Goal: Navigation & Orientation: Find specific page/section

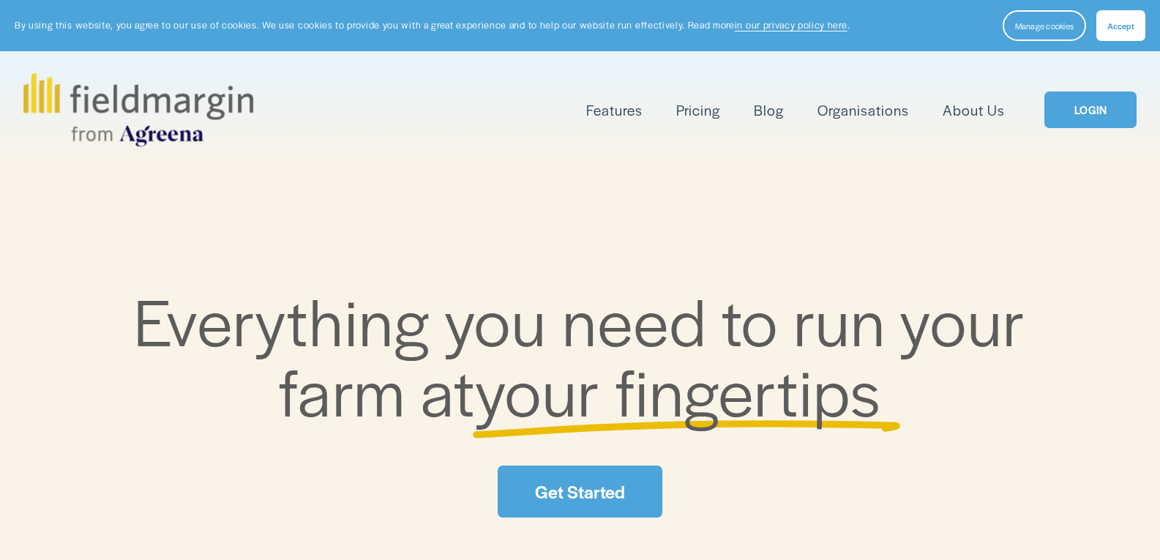
click at [1071, 114] on link "LOGIN" at bounding box center [1091, 110] width 92 height 37
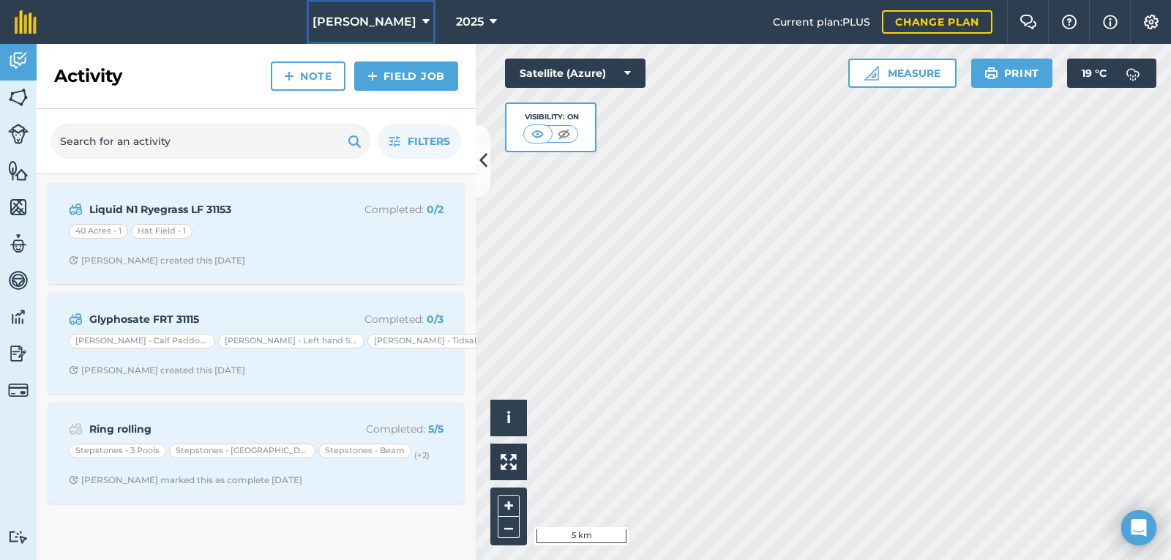
click at [422, 22] on icon at bounding box center [425, 22] width 7 height 18
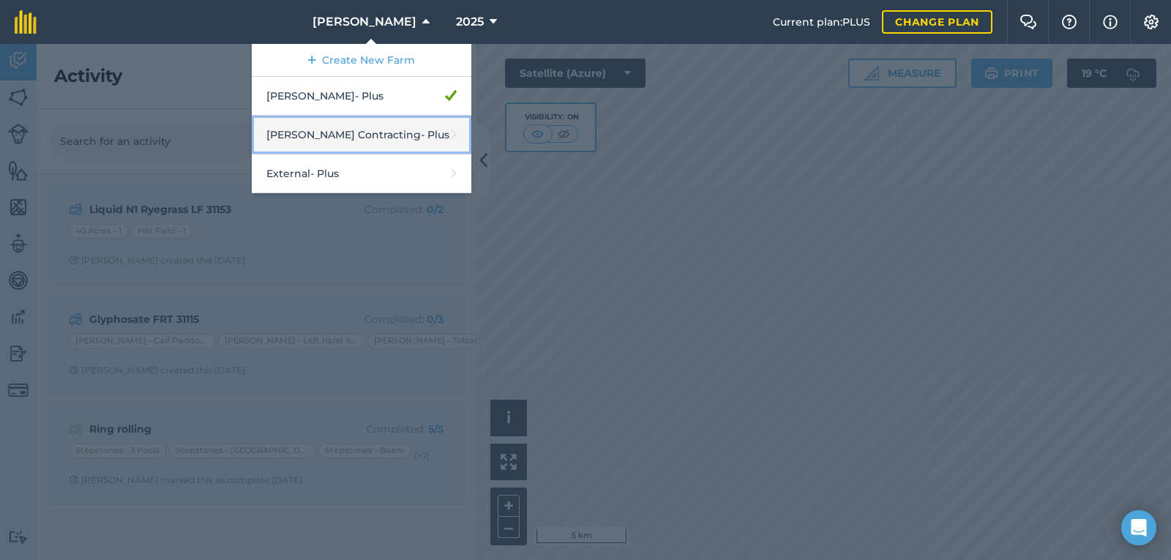
click at [358, 143] on link "Alvis Contracting - Plus" at bounding box center [362, 135] width 220 height 39
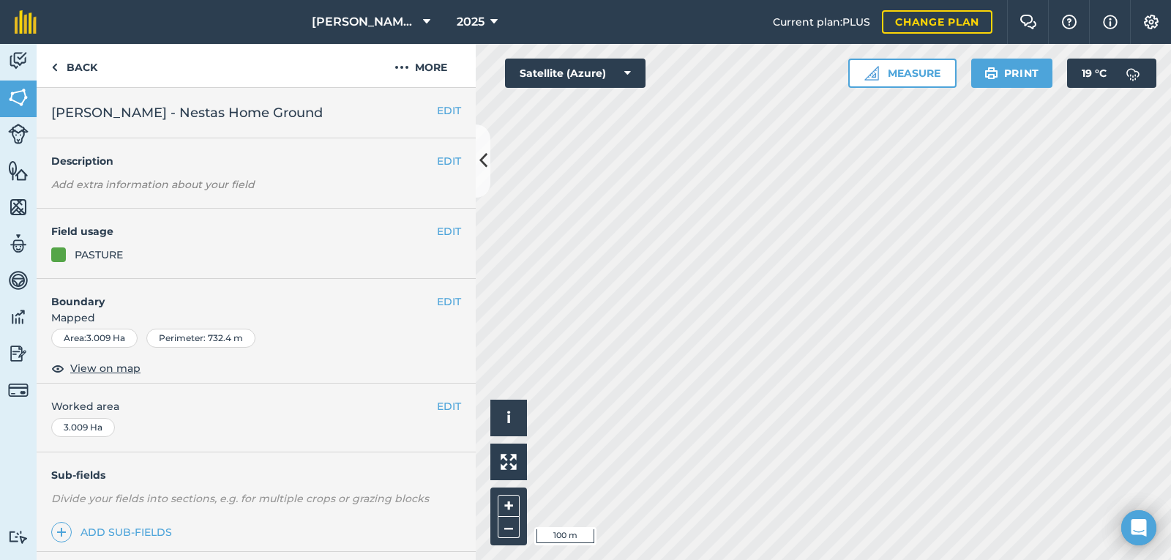
click at [873, 87] on div "Hello i © 2025 TomTom, Microsoft 100 m + – Satellite (Azure) Measure Print 19 °…" at bounding box center [823, 302] width 695 height 516
